Goal: Task Accomplishment & Management: Use online tool/utility

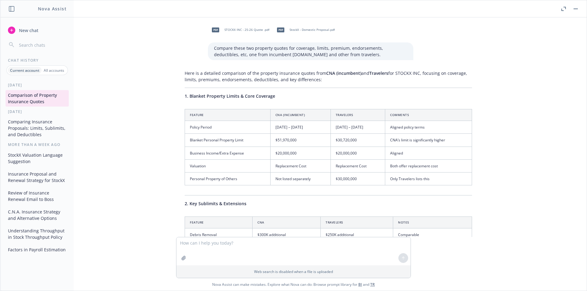
scroll to position [18323, 0]
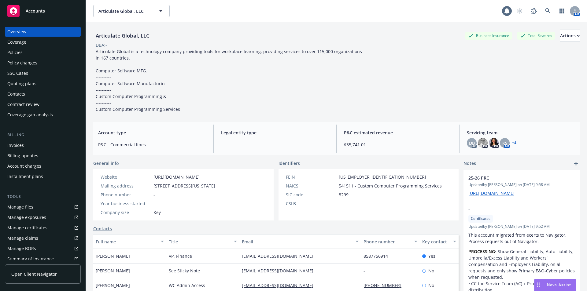
click at [16, 206] on div "Manage files" at bounding box center [20, 207] width 26 height 10
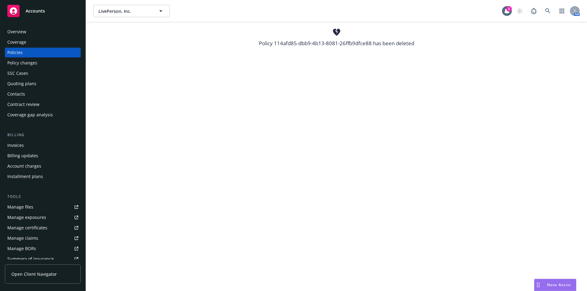
click at [295, 42] on div "Policy 114afd85-dbb9-4b13-8081-26ffb9dfce88 has been deleted" at bounding box center [336, 43] width 155 height 8
drag, startPoint x: 345, startPoint y: 43, endPoint x: 368, endPoint y: 43, distance: 22.6
click at [368, 43] on div "Policy 114afd85-dbb9-4b13-8081-26ffb9dfce88 has been deleted" at bounding box center [336, 43] width 155 height 8
click at [13, 49] on div "Policies" at bounding box center [14, 53] width 15 height 10
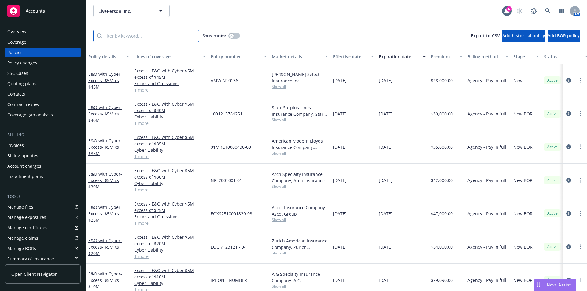
click at [113, 33] on input "Filter by keyword..." at bounding box center [146, 36] width 106 height 12
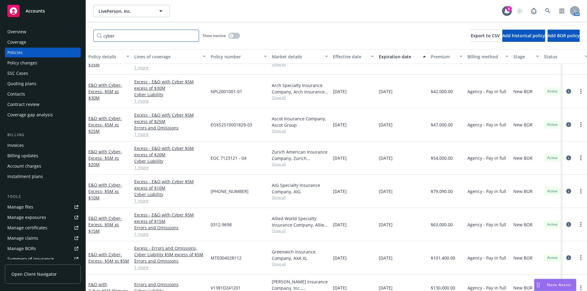
scroll to position [86, 0]
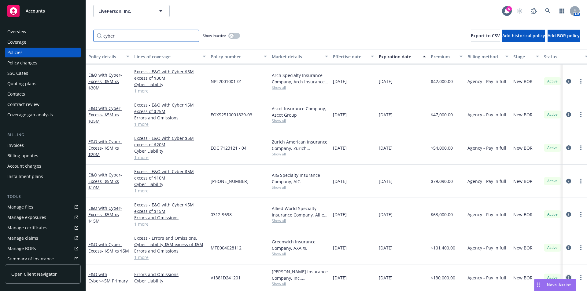
type input "cyber"
click at [566, 275] on icon "circleInformation" at bounding box center [568, 277] width 5 height 5
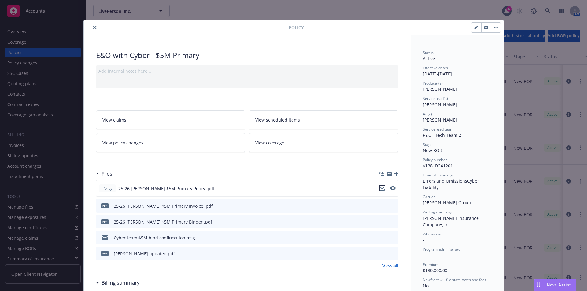
click at [380, 189] on icon "download file" at bounding box center [382, 188] width 5 height 5
click at [93, 27] on icon "close" at bounding box center [95, 28] width 4 height 4
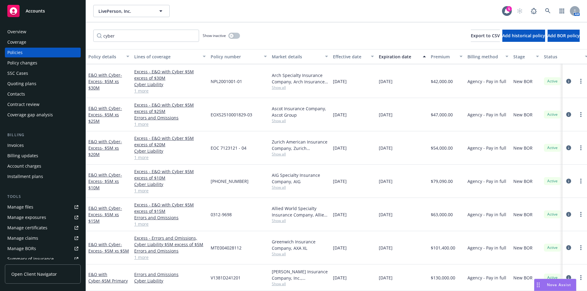
click at [294, 18] on div "LivePerson, Inc. LivePerson, Inc. 5 AM" at bounding box center [336, 11] width 501 height 22
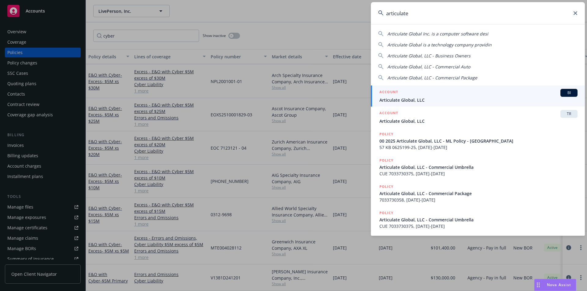
type input "articulate"
click at [567, 91] on span "BI" at bounding box center [569, 93] width 12 height 6
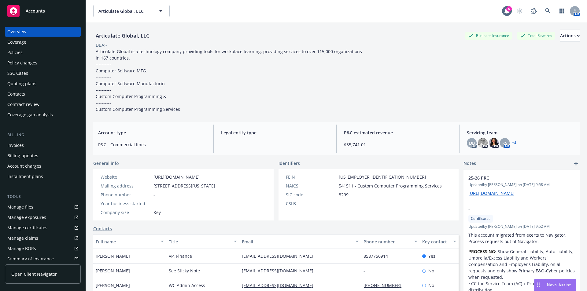
click at [26, 114] on div "Coverage gap analysis" at bounding box center [30, 115] width 46 height 10
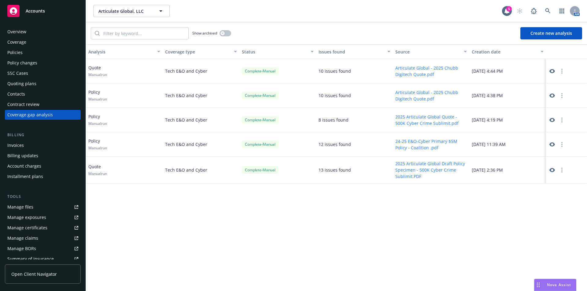
click at [536, 38] on button "Create new analysis" at bounding box center [551, 33] width 62 height 12
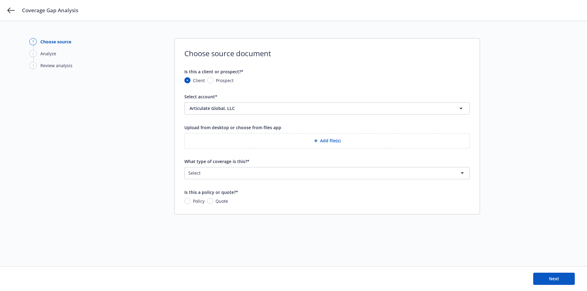
click at [335, 141] on button "Add file(s)" at bounding box center [326, 140] width 285 height 15
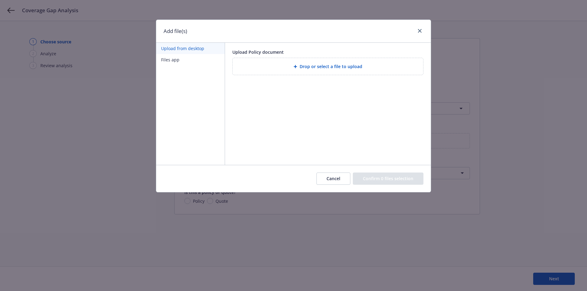
click at [336, 66] on span "Drop or select a file to upload" at bounding box center [331, 66] width 63 height 6
click at [421, 31] on icon "close" at bounding box center [420, 31] width 4 height 4
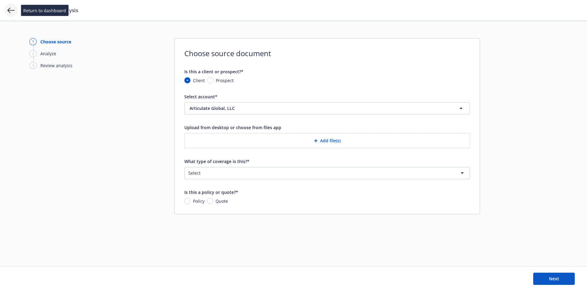
click at [8, 10] on icon at bounding box center [10, 11] width 7 height 6
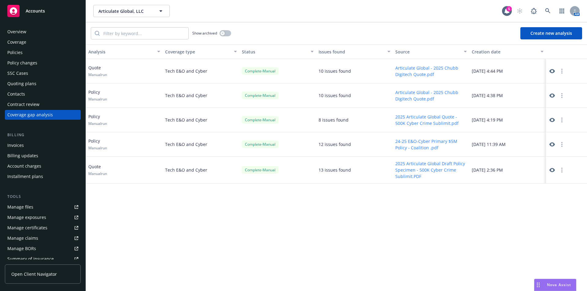
click at [42, 116] on div "Coverage gap analysis" at bounding box center [30, 115] width 46 height 10
click at [546, 31] on button "Create new analysis" at bounding box center [551, 33] width 62 height 12
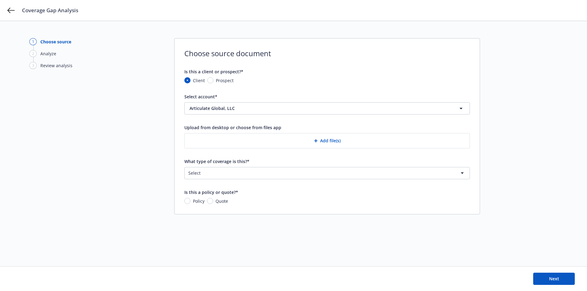
click at [336, 142] on button "Add file(s)" at bounding box center [326, 140] width 285 height 15
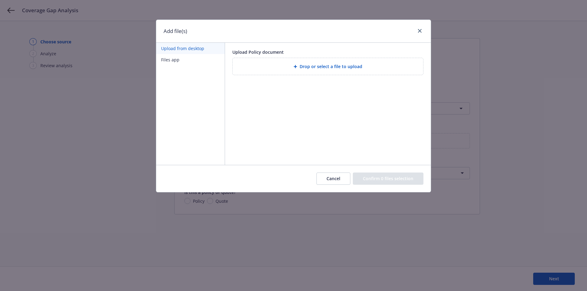
click at [324, 65] on span "Drop or select a file to upload" at bounding box center [331, 66] width 63 height 6
click at [422, 31] on link "close" at bounding box center [419, 30] width 7 height 7
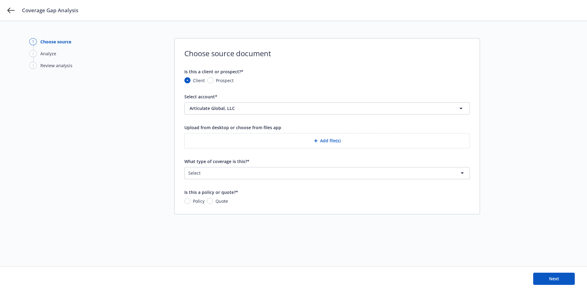
click at [133, 26] on div "1 Choose source 2 Analyze 3 Review analysis Choose source document Is this a cl…" at bounding box center [293, 156] width 587 height 270
click at [10, 11] on icon at bounding box center [10, 11] width 7 height 6
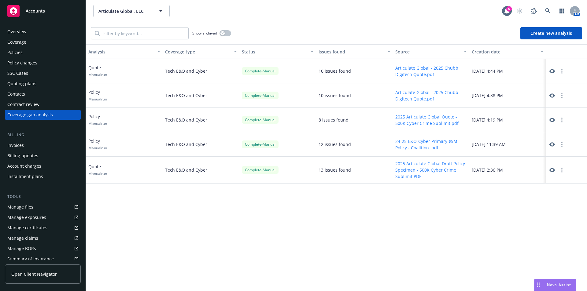
click at [20, 49] on div "Policies" at bounding box center [14, 53] width 15 height 10
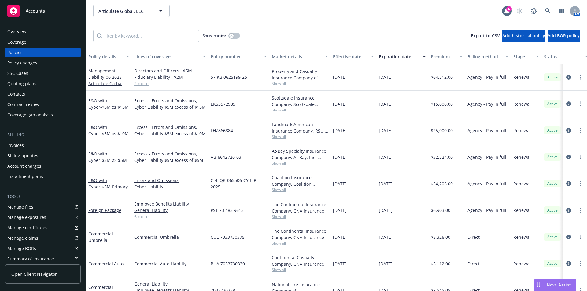
scroll to position [68, 0]
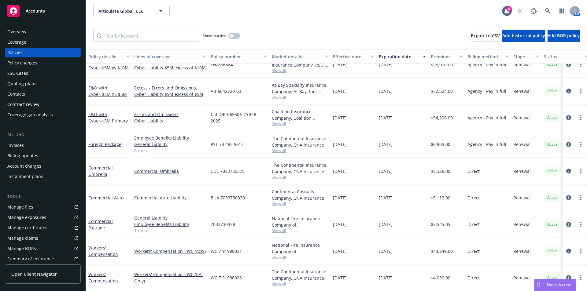
click at [566, 222] on icon "circleInformation" at bounding box center [568, 224] width 5 height 5
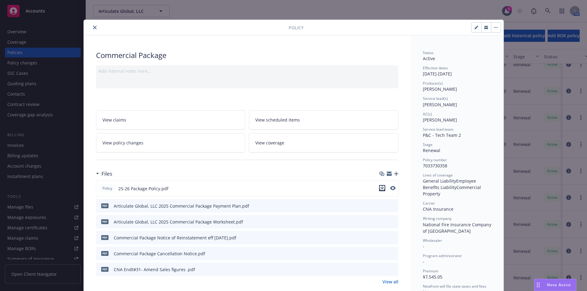
click at [381, 189] on icon "download file" at bounding box center [382, 188] width 5 height 5
